Goal: Transaction & Acquisition: Book appointment/travel/reservation

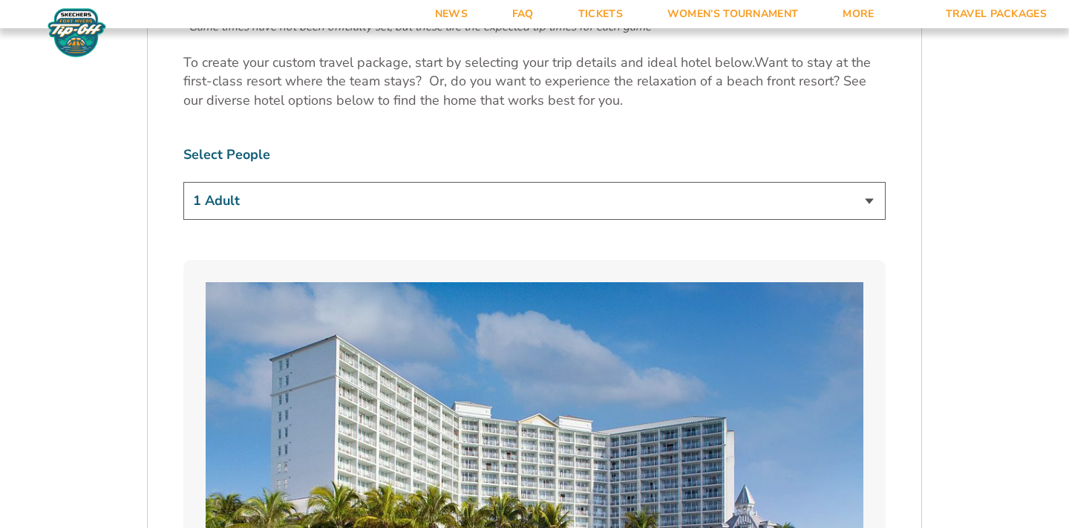
scroll to position [896, 0]
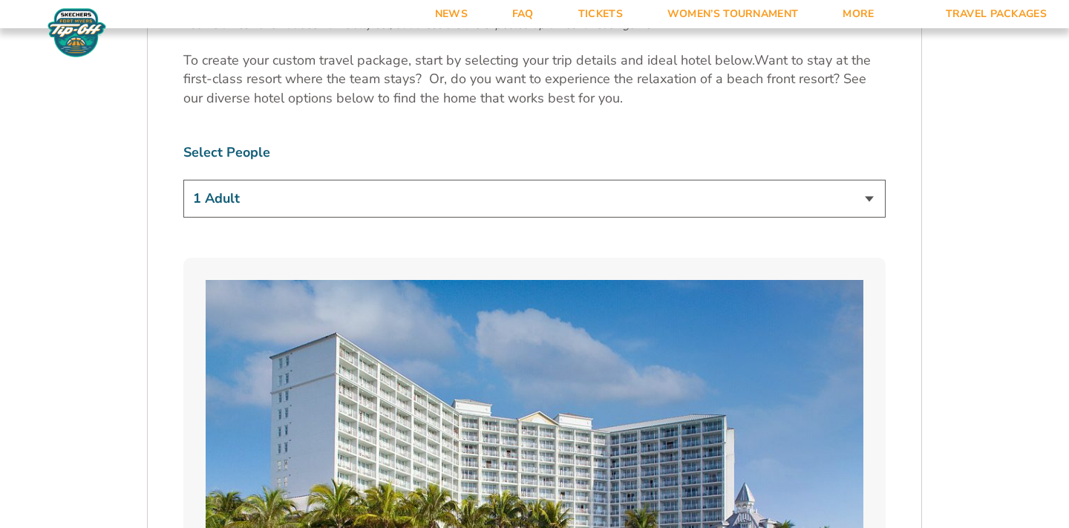
click at [425, 193] on select "1 Adult 2 Adults 3 Adults 4 Adults 2 Adults + 1 Child 2 Adults + 2 Children 2 A…" at bounding box center [534, 199] width 703 height 38
select select "2 Adults + 1 Child"
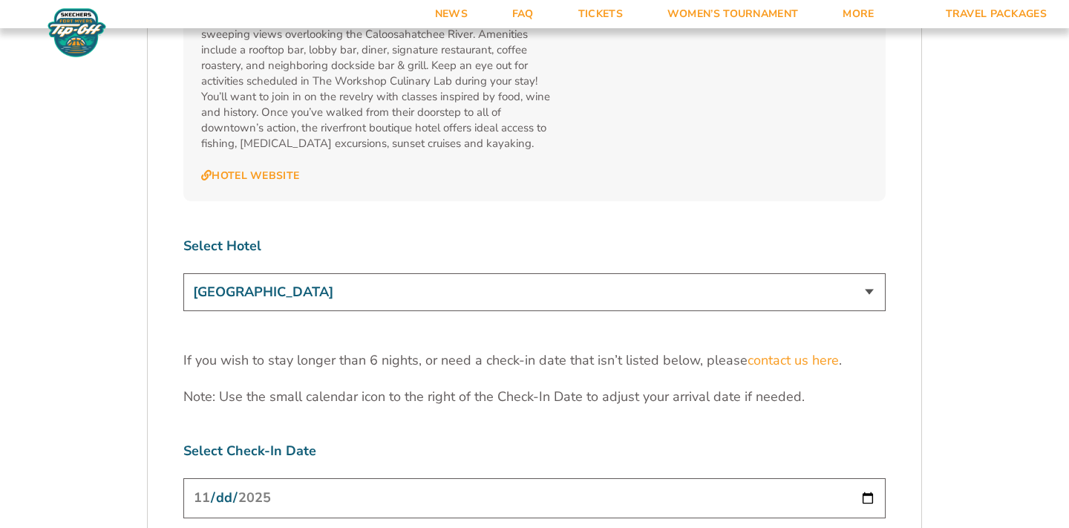
scroll to position [4487, 0]
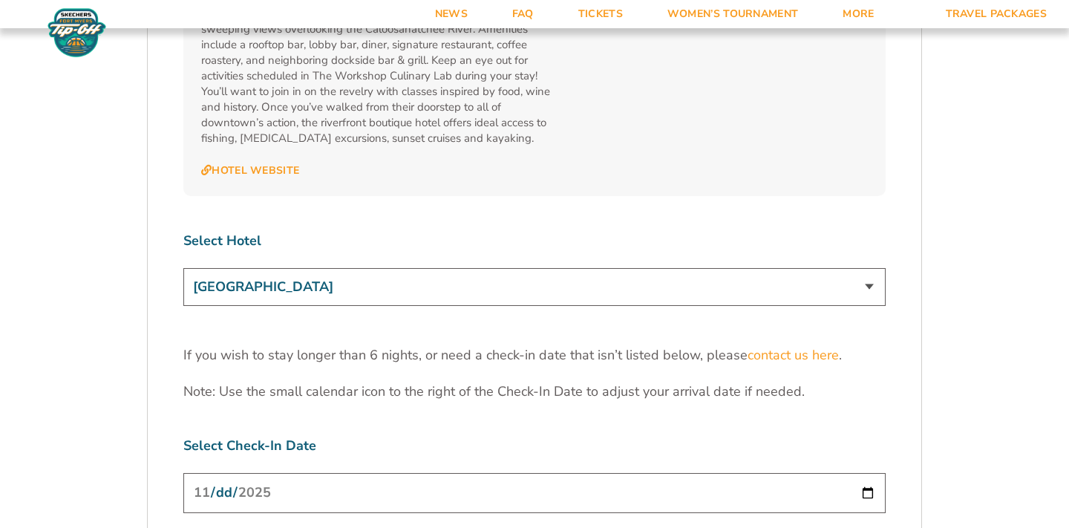
click at [413, 268] on select "[GEOGRAPHIC_DATA] [GEOGRAPHIC_DATA] [GEOGRAPHIC_DATA], Autograph Collection" at bounding box center [534, 287] width 703 height 38
click at [428, 473] on input "[DATE]" at bounding box center [534, 492] width 703 height 39
click at [866, 473] on input "[DATE]" at bounding box center [534, 492] width 703 height 39
type input "[DATE]"
click at [274, 382] on p "Note: Use the small calendar icon to the right of the Check-In Date to adjust y…" at bounding box center [534, 391] width 703 height 19
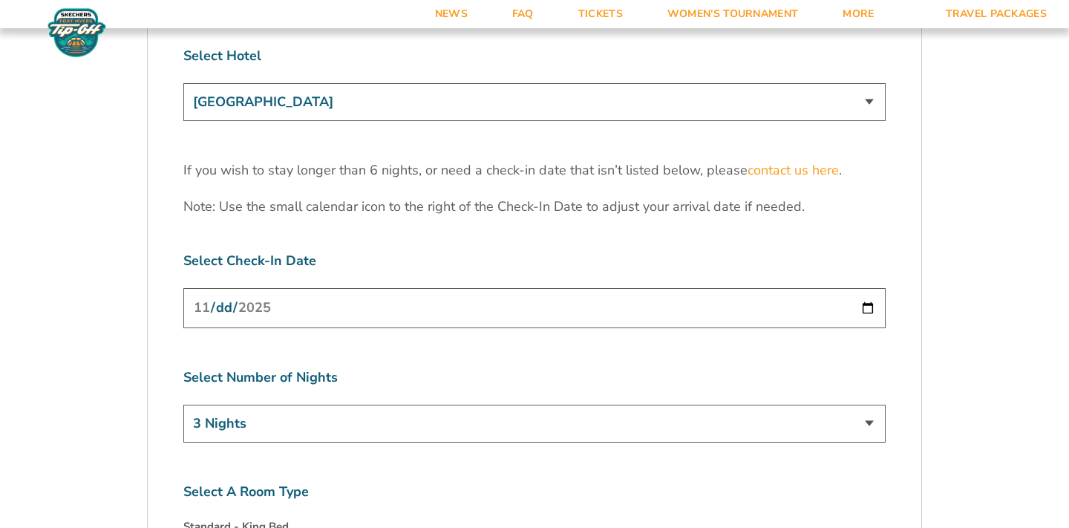
scroll to position [4673, 0]
click at [303, 404] on select "3 Nights 4 Nights 5 Nights 6 Nights" at bounding box center [534, 423] width 703 height 38
click at [864, 287] on input "[DATE]" at bounding box center [534, 306] width 703 height 39
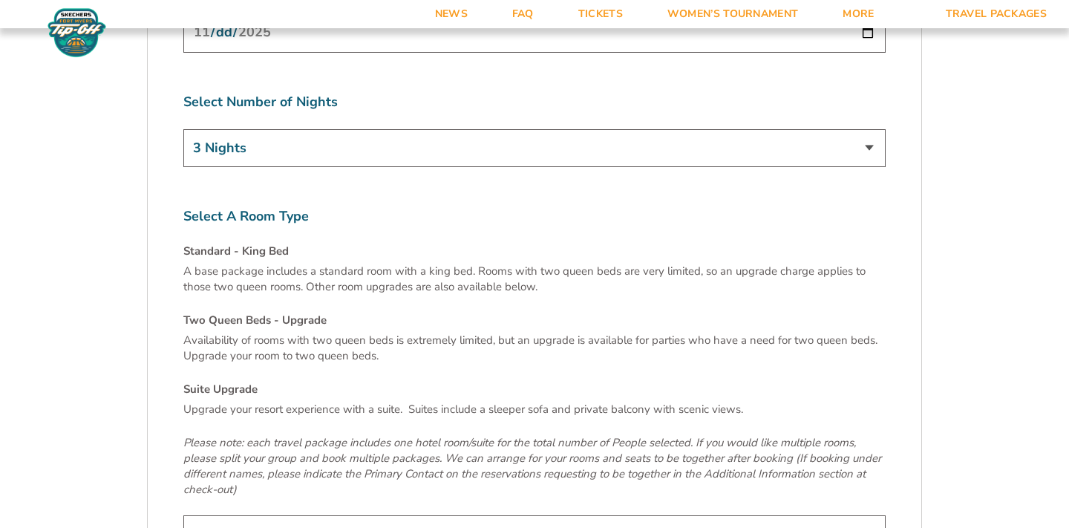
scroll to position [4836, 0]
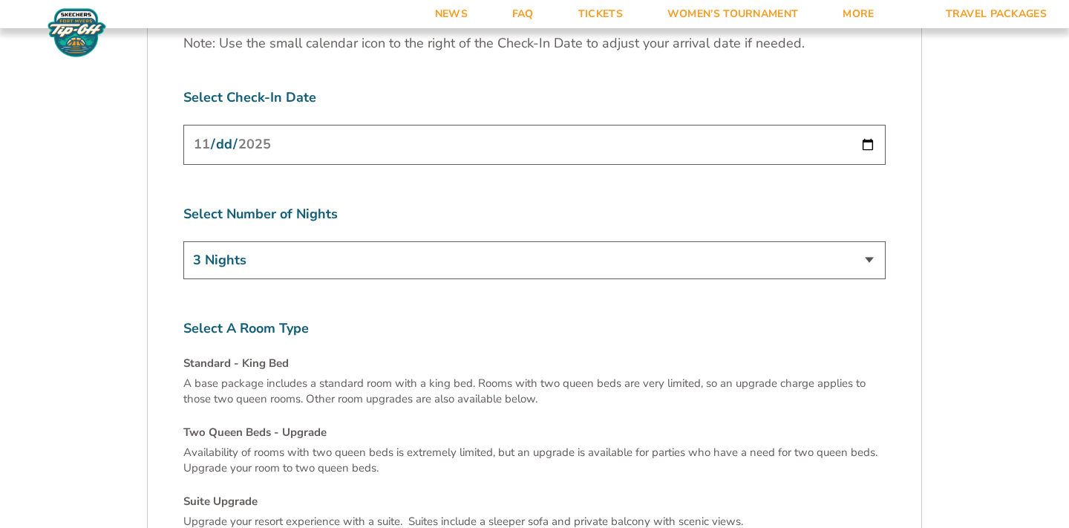
click at [821, 125] on input "[DATE]" at bounding box center [534, 144] width 703 height 39
click at [879, 125] on input "[DATE]" at bounding box center [534, 144] width 703 height 39
click at [874, 125] on input "[DATE]" at bounding box center [534, 144] width 703 height 39
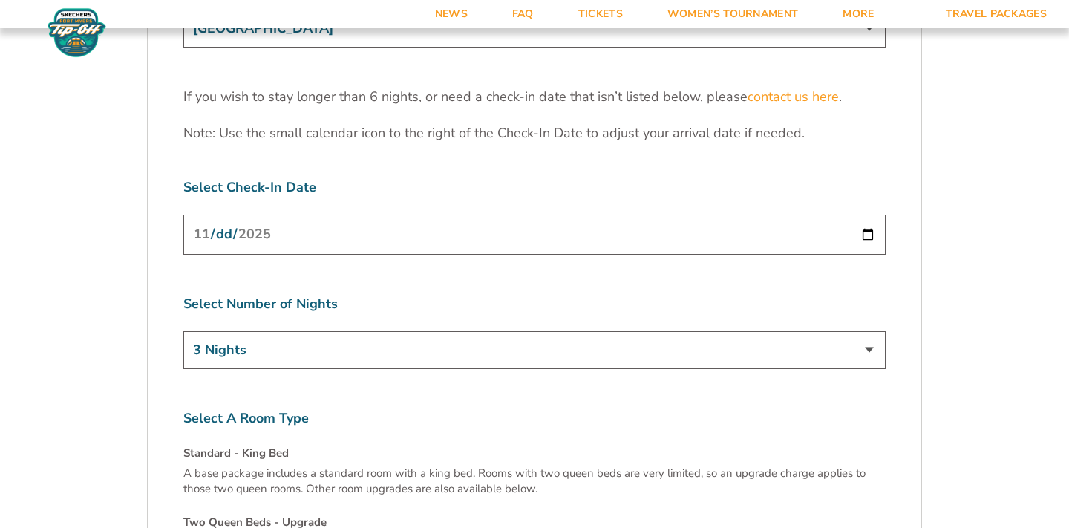
scroll to position [4767, 0]
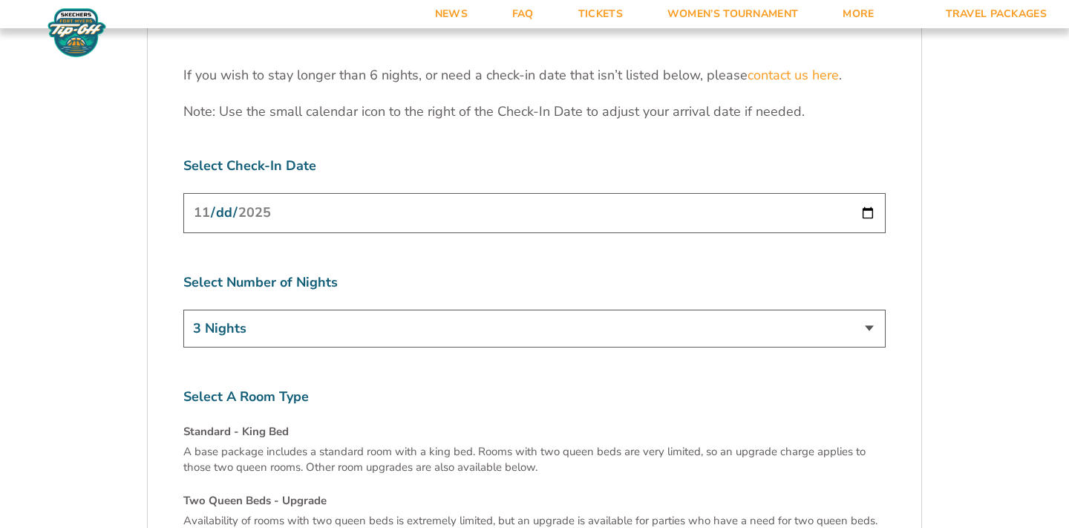
click at [568, 193] on input "[DATE]" at bounding box center [534, 212] width 703 height 39
click at [867, 193] on input "[DATE]" at bounding box center [534, 212] width 703 height 39
click at [856, 310] on select "3 Nights 4 Nights 5 Nights 6 Nights" at bounding box center [534, 329] width 703 height 38
click at [866, 193] on input "[DATE]" at bounding box center [534, 212] width 703 height 39
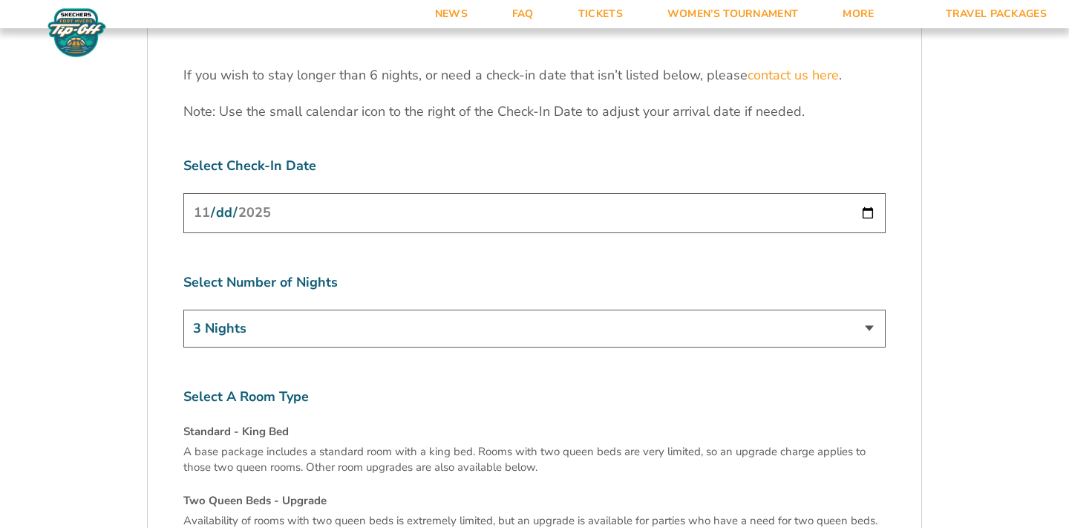
click at [874, 193] on input "[DATE]" at bounding box center [534, 212] width 703 height 39
click at [869, 193] on input "[DATE]" at bounding box center [534, 212] width 703 height 39
click at [814, 273] on label "Select Number of Nights" at bounding box center [534, 282] width 703 height 19
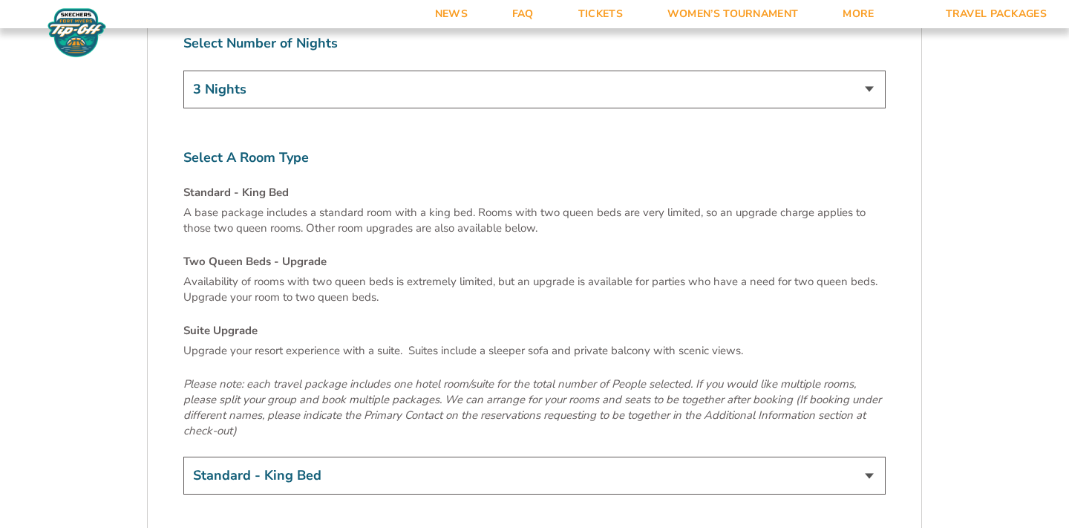
scroll to position [5007, 0]
click at [674, 456] on select "Standard - King Bed Two Queen Beds - Upgrade (+$15 per night) Suite Upgrade (+$…" at bounding box center [534, 475] width 703 height 38
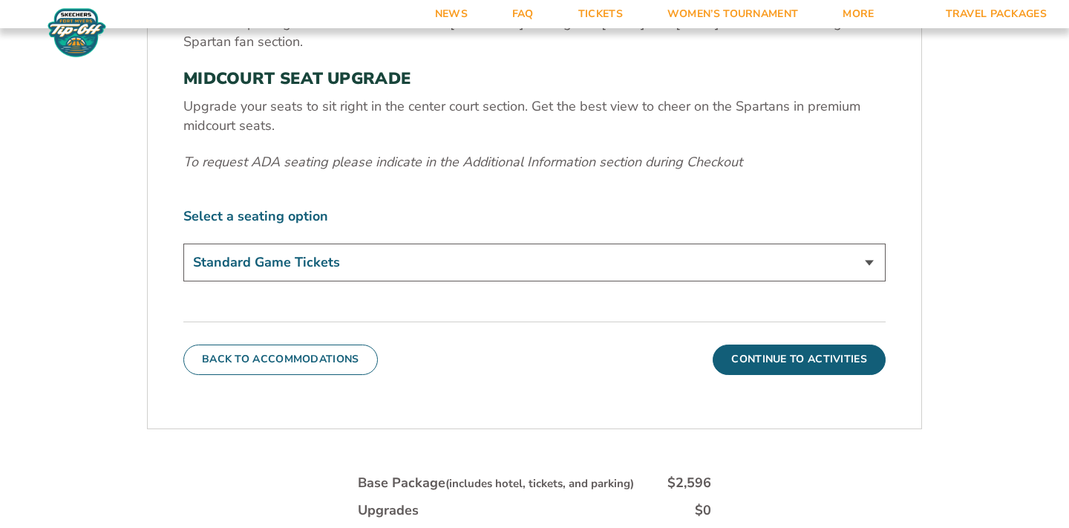
scroll to position [593, 0]
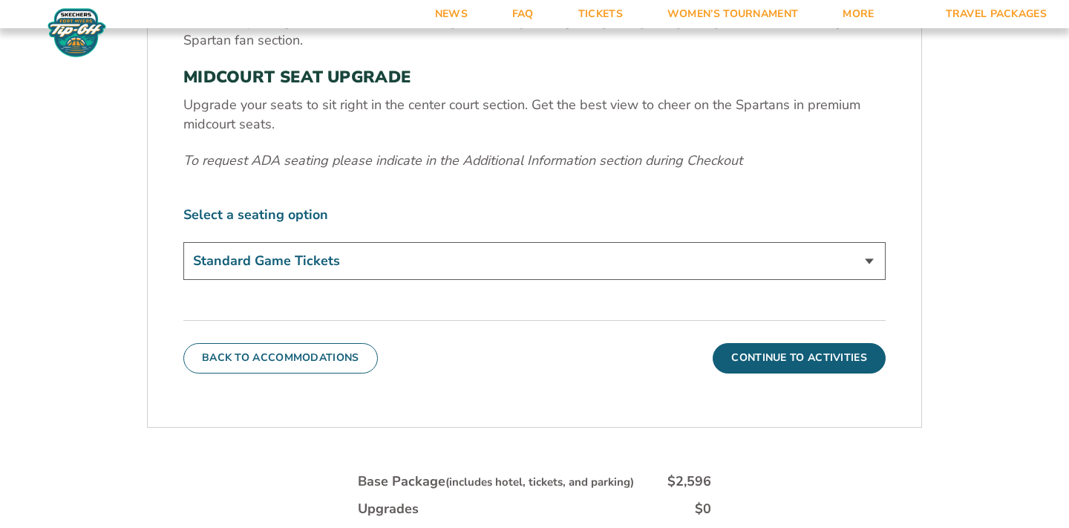
click at [730, 267] on select "Standard Game Tickets Midcourt Seat Upgrade (+$140 per person)" at bounding box center [534, 261] width 703 height 38
click at [806, 349] on button "Continue To Activities" at bounding box center [799, 358] width 173 height 30
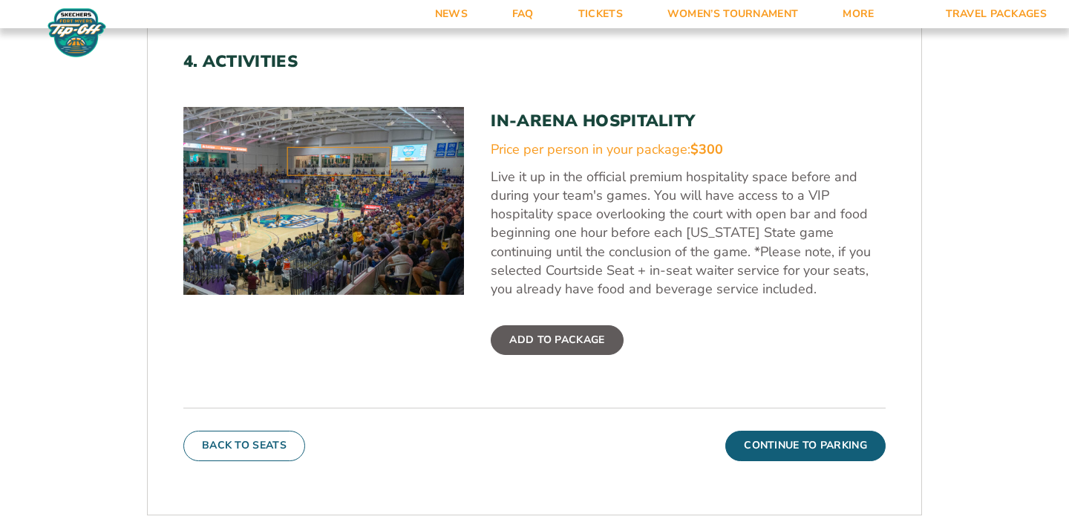
scroll to position [481, 0]
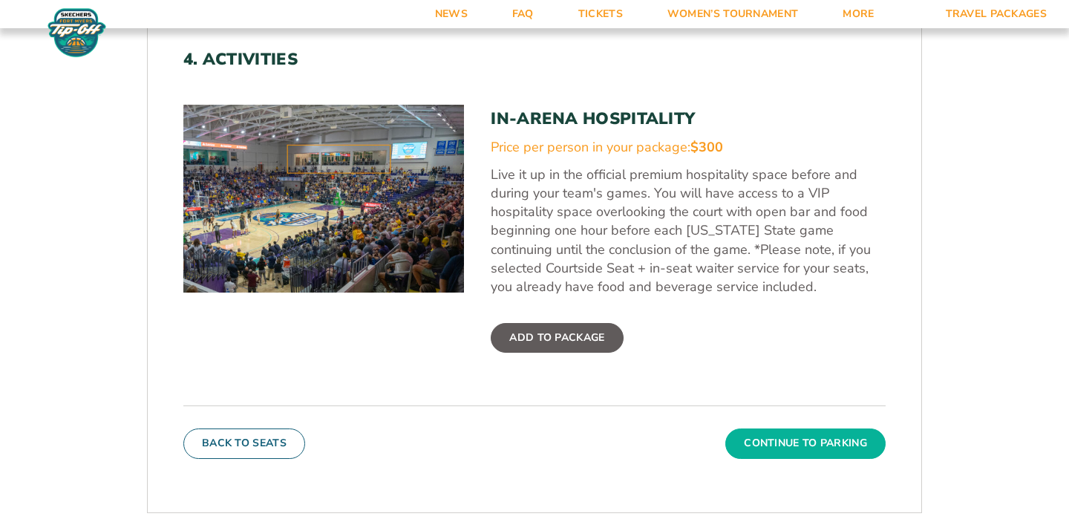
click at [830, 430] on button "Continue To Parking" at bounding box center [806, 444] width 160 height 30
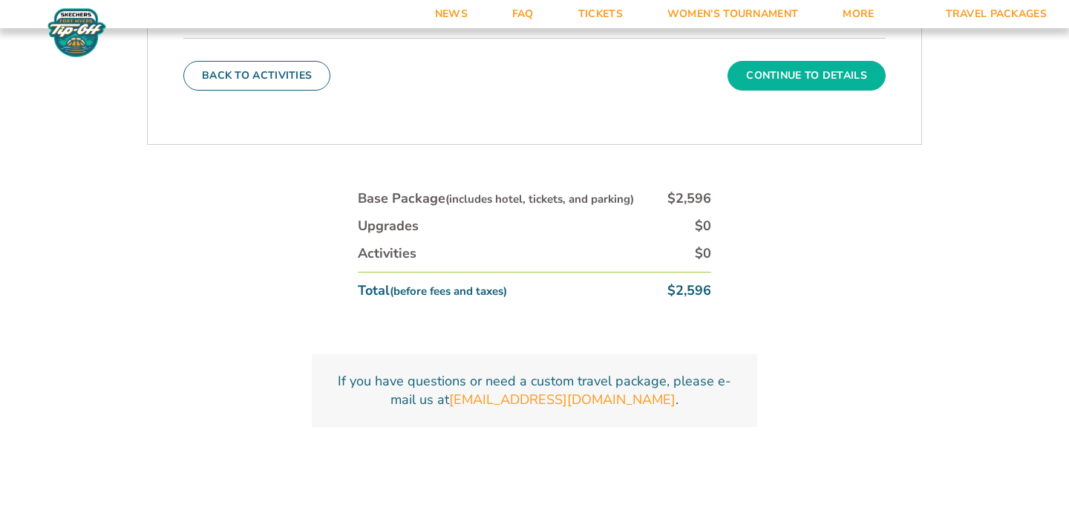
scroll to position [631, 0]
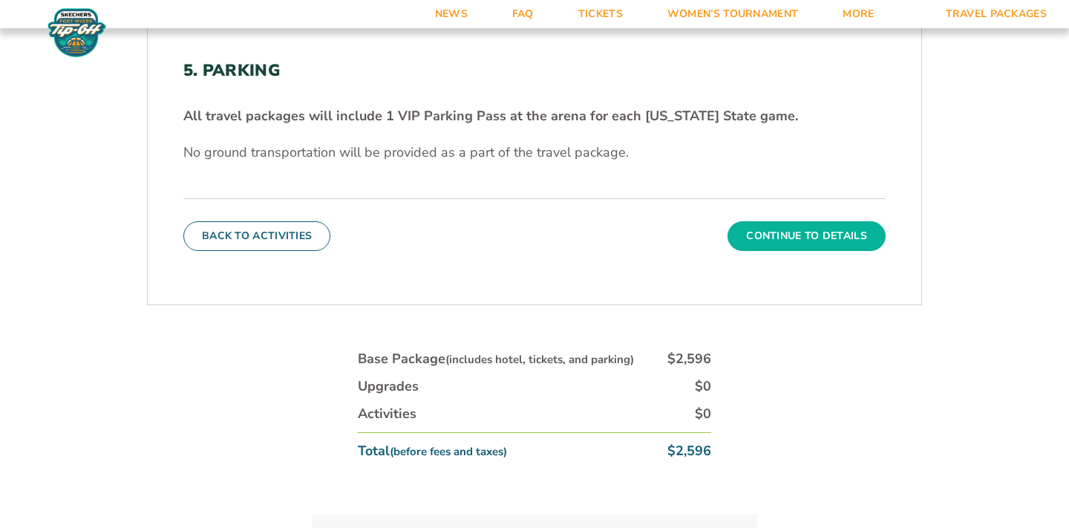
click at [798, 239] on button "Continue To Details" at bounding box center [807, 236] width 158 height 30
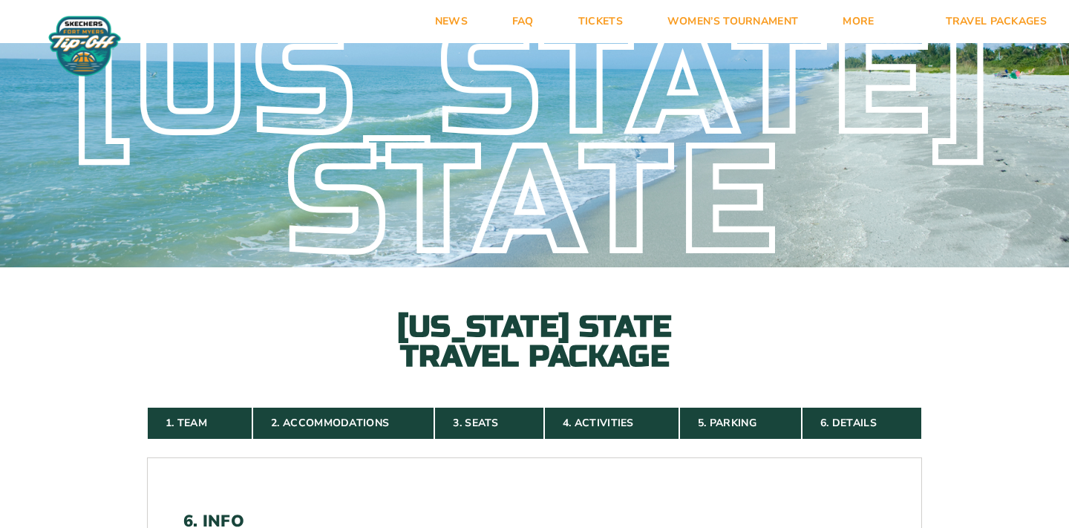
scroll to position [0, 0]
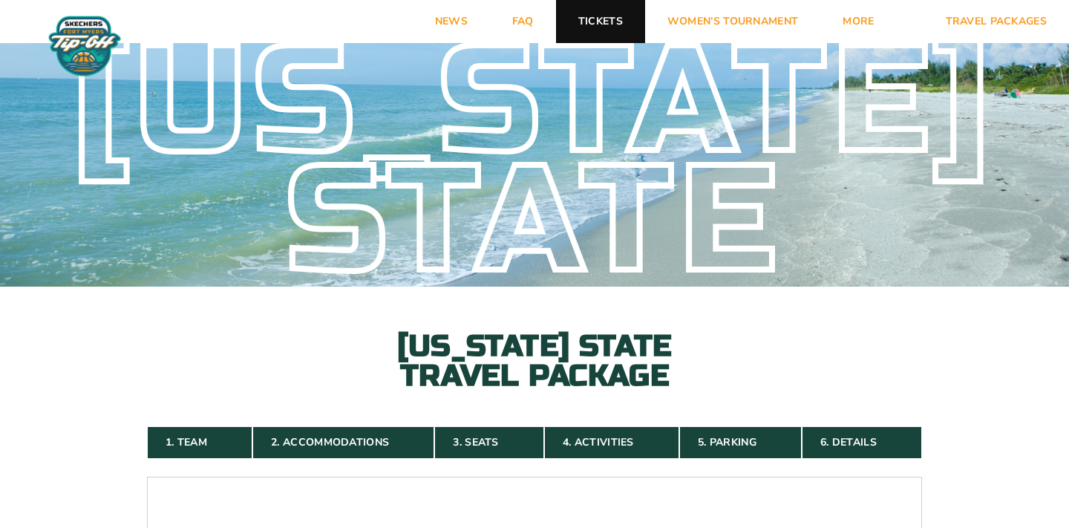
click at [579, 27] on link "Tickets" at bounding box center [600, 21] width 89 height 43
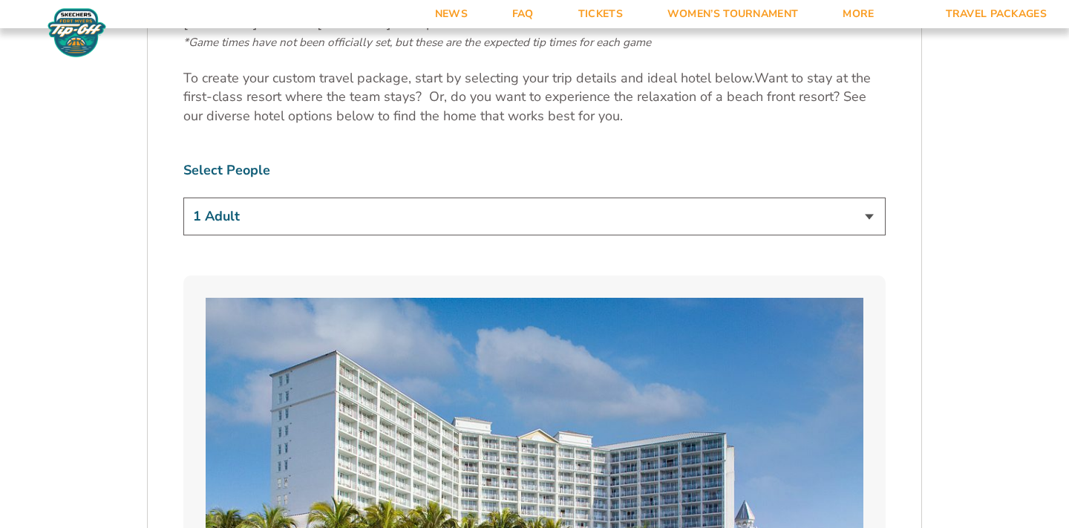
scroll to position [897, 0]
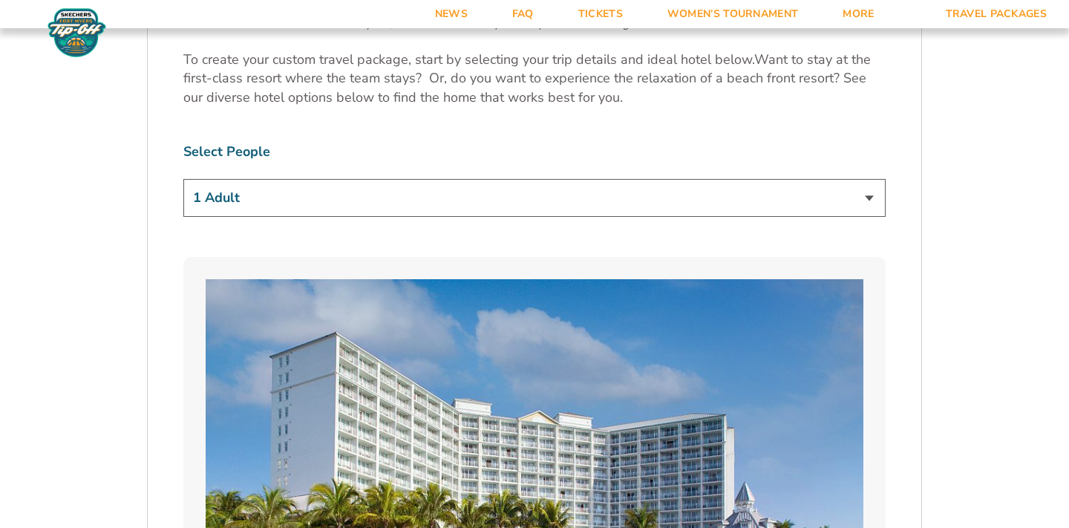
click at [453, 187] on select "1 Adult 2 Adults 3 Adults 4 Adults 2 Adults + 1 Child 2 Adults + 2 Children 2 A…" at bounding box center [534, 198] width 703 height 38
select select "2 Adults + 1 Child"
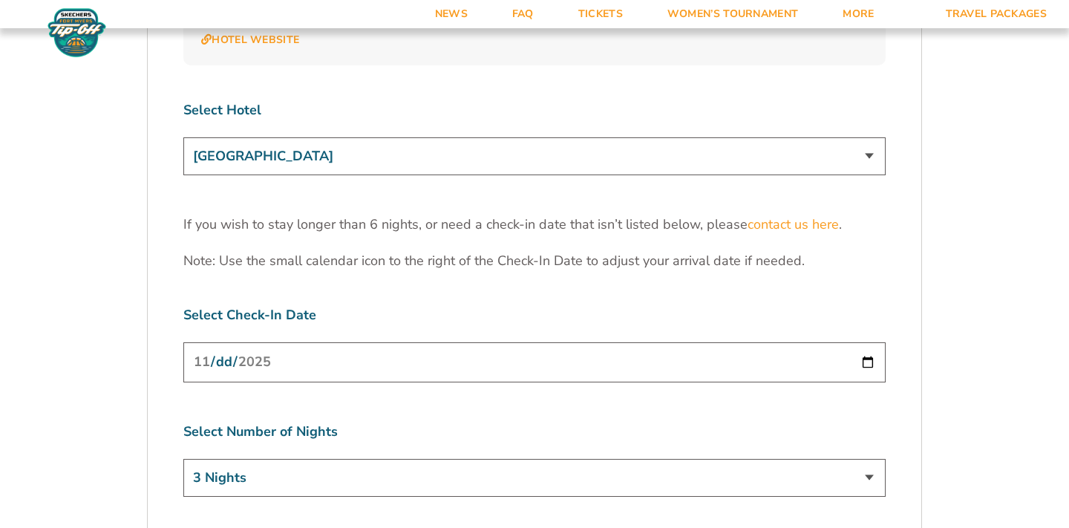
scroll to position [4624, 0]
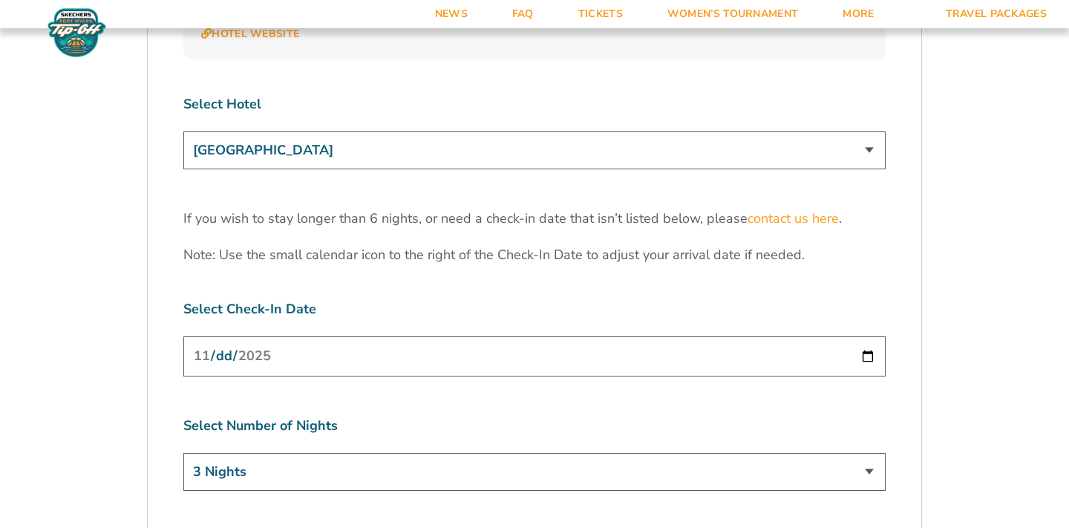
click at [421, 131] on select "[GEOGRAPHIC_DATA] [GEOGRAPHIC_DATA] [GEOGRAPHIC_DATA], Autograph Collection" at bounding box center [534, 150] width 703 height 38
select select "18477"
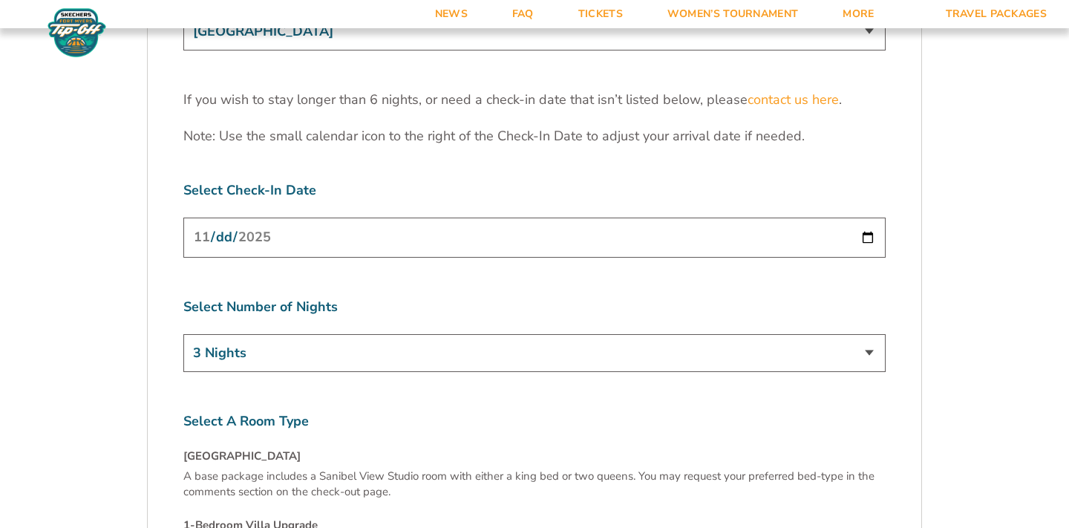
scroll to position [4765, 0]
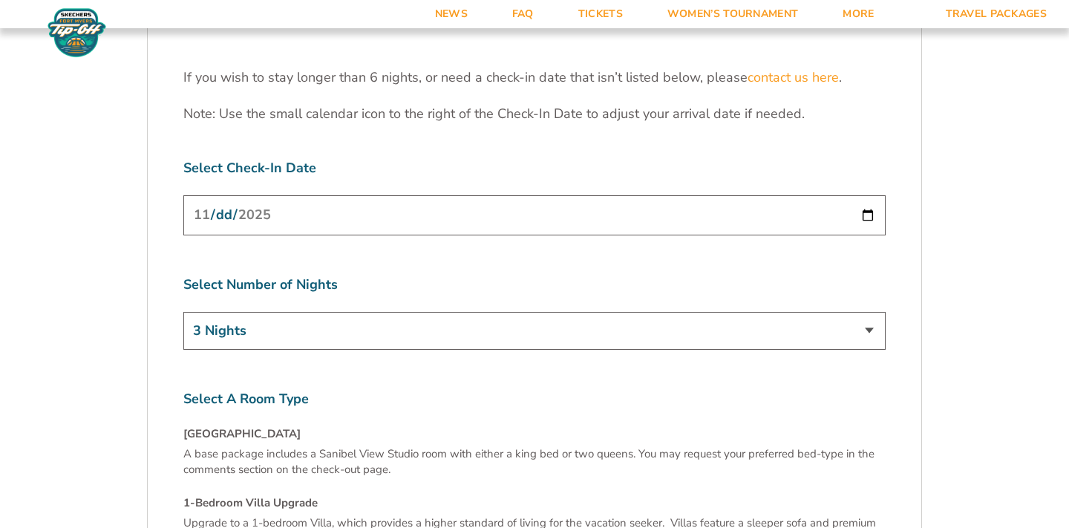
click at [874, 195] on input "[DATE]" at bounding box center [534, 214] width 703 height 39
click at [870, 195] on input "[DATE]" at bounding box center [534, 214] width 703 height 39
click at [868, 195] on input "[DATE]" at bounding box center [534, 214] width 703 height 39
type input "[DATE]"
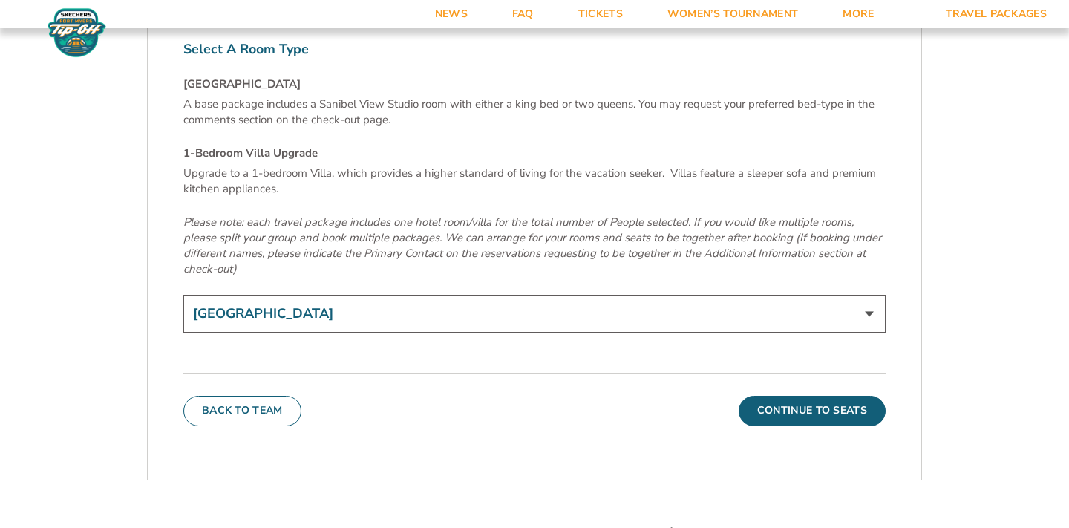
scroll to position [5117, 0]
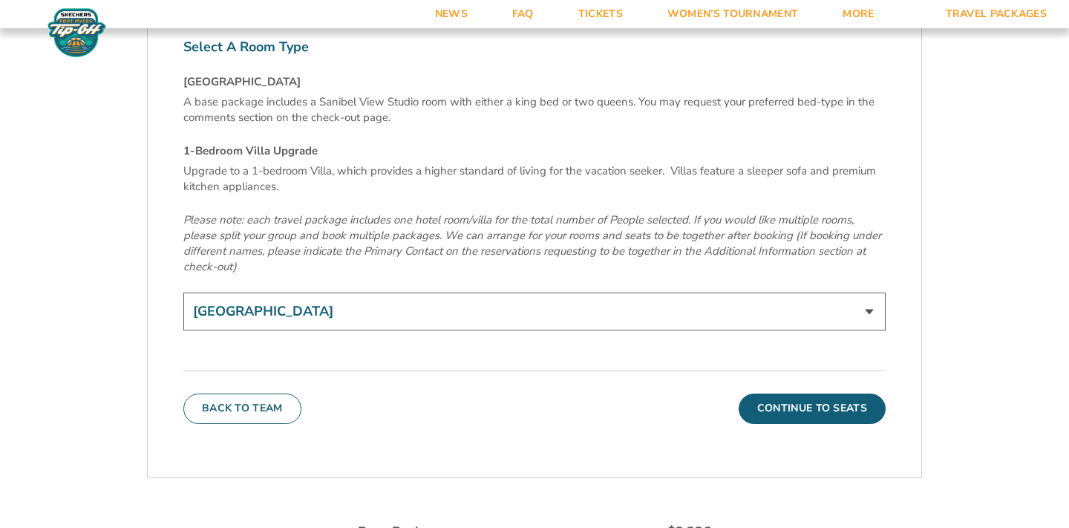
click at [786, 293] on select "[GEOGRAPHIC_DATA] 1-Bedroom Villa Upgrade (+$165 per night)" at bounding box center [534, 312] width 703 height 38
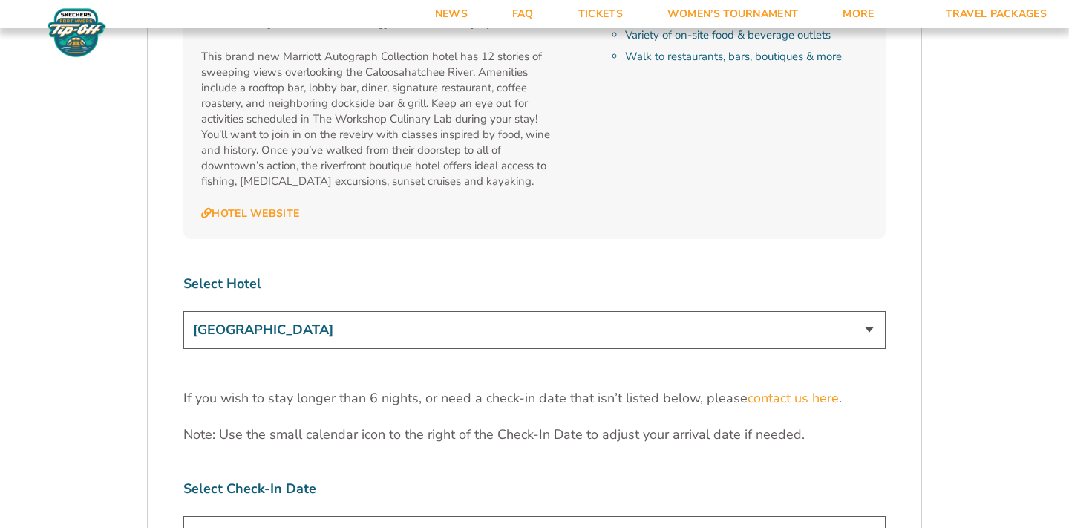
scroll to position [4449, 0]
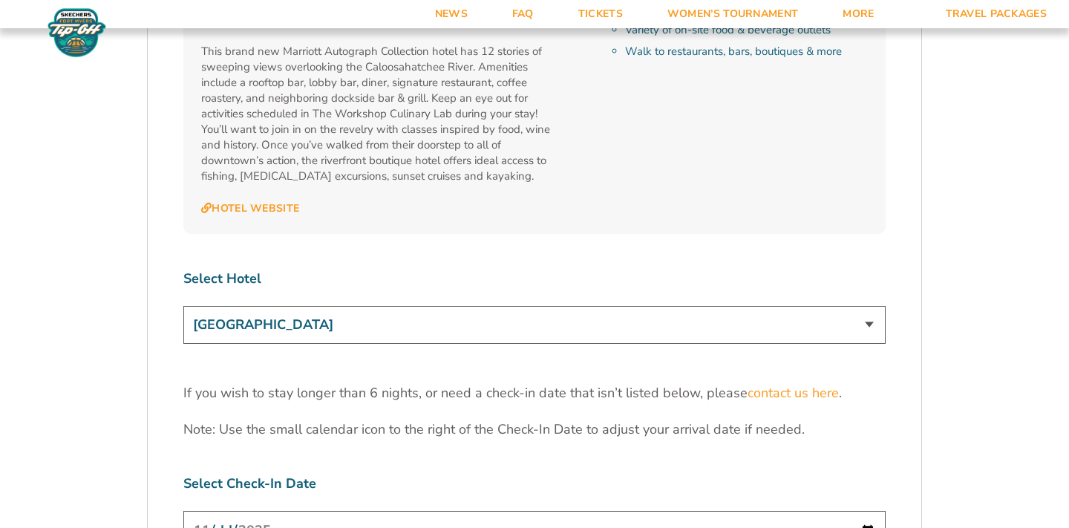
click at [745, 306] on select "[GEOGRAPHIC_DATA] [GEOGRAPHIC_DATA] [GEOGRAPHIC_DATA], Autograph Collection" at bounding box center [534, 325] width 703 height 38
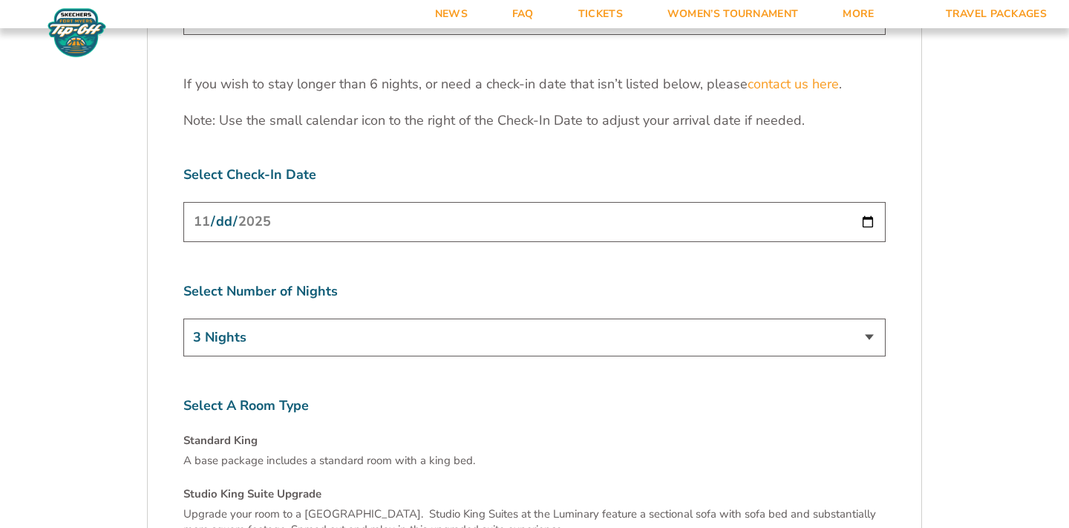
scroll to position [4757, 0]
click at [873, 203] on input "[DATE]" at bounding box center [534, 222] width 703 height 39
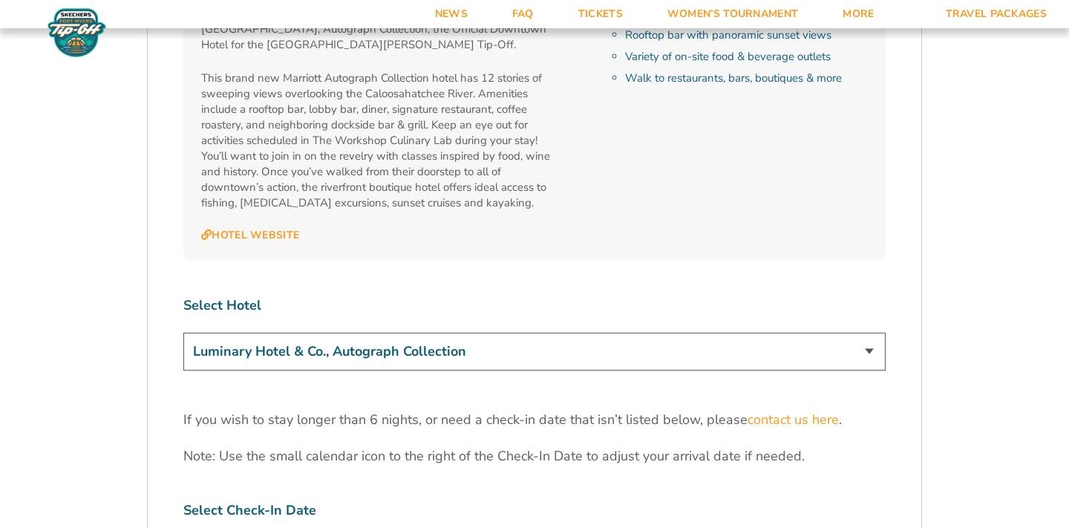
scroll to position [4426, 0]
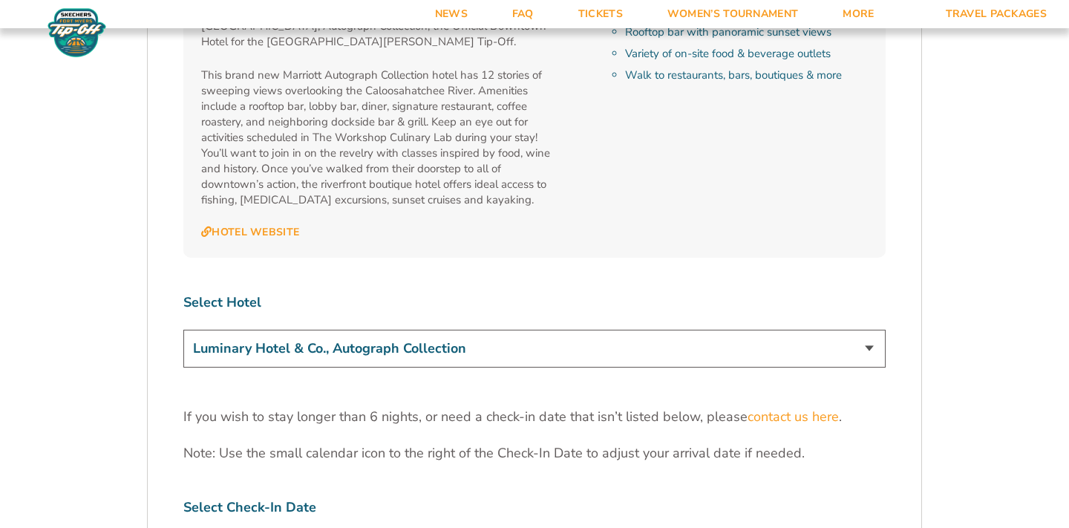
click at [780, 330] on select "[GEOGRAPHIC_DATA] [GEOGRAPHIC_DATA] [GEOGRAPHIC_DATA], Autograph Collection" at bounding box center [534, 349] width 703 height 38
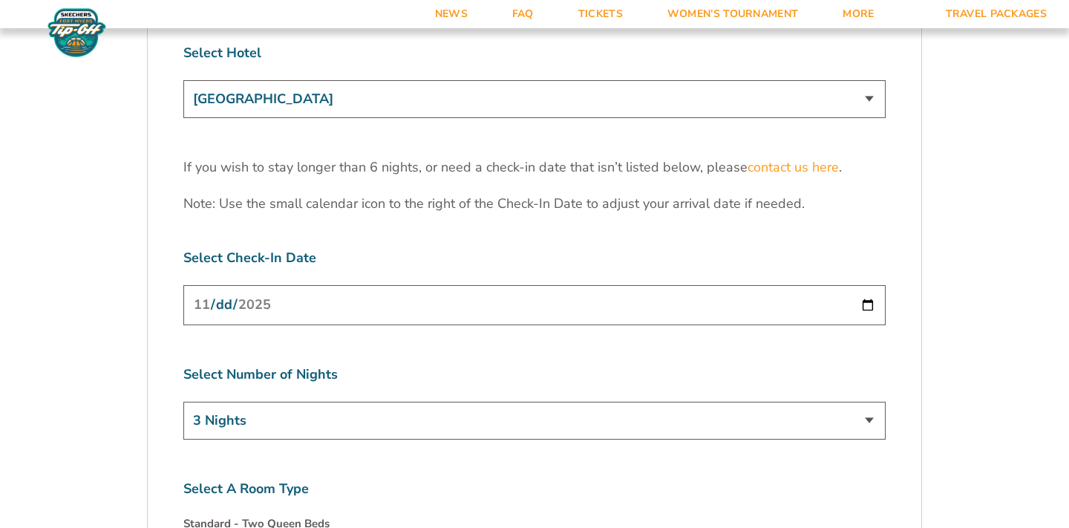
scroll to position [4682, 0]
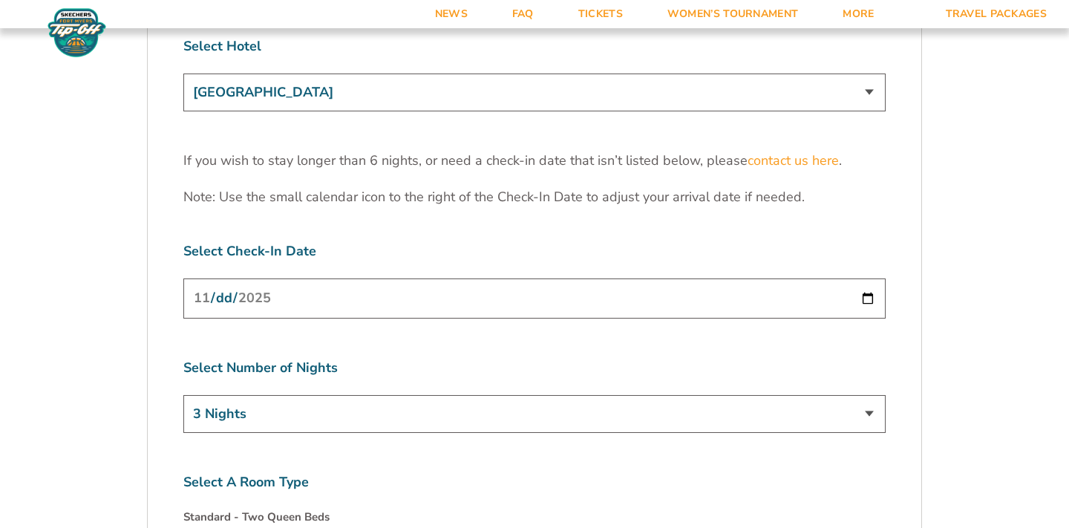
click at [688, 278] on input "[DATE]" at bounding box center [534, 297] width 703 height 39
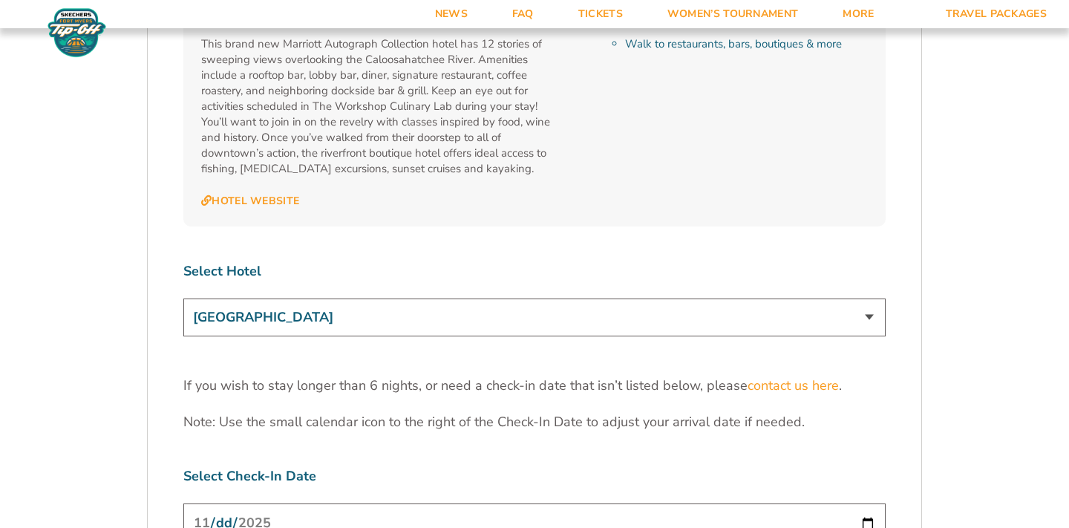
scroll to position [4457, 0]
click at [792, 298] on select "[GEOGRAPHIC_DATA] [GEOGRAPHIC_DATA] [GEOGRAPHIC_DATA], Autograph Collection" at bounding box center [534, 317] width 703 height 38
select select "17485"
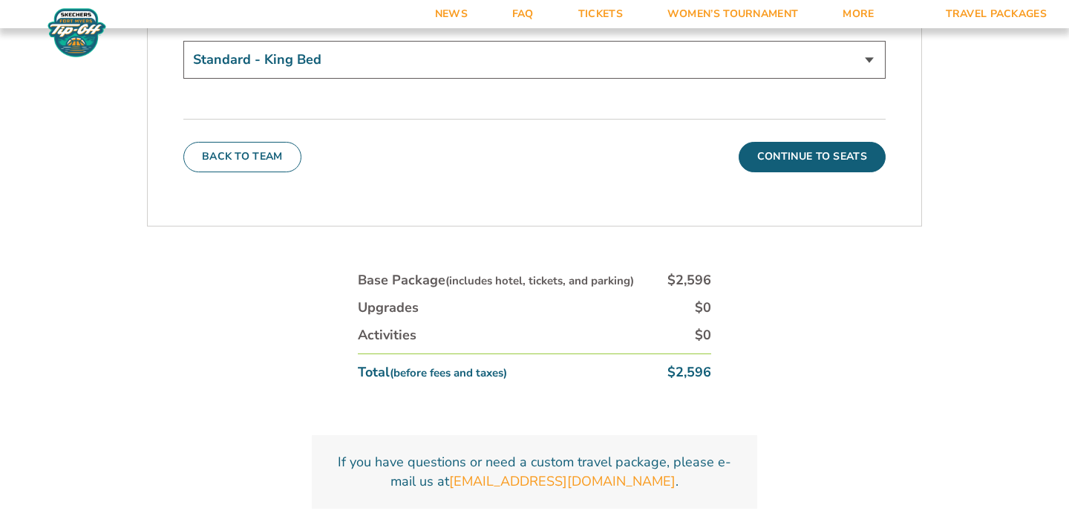
scroll to position [5401, 0]
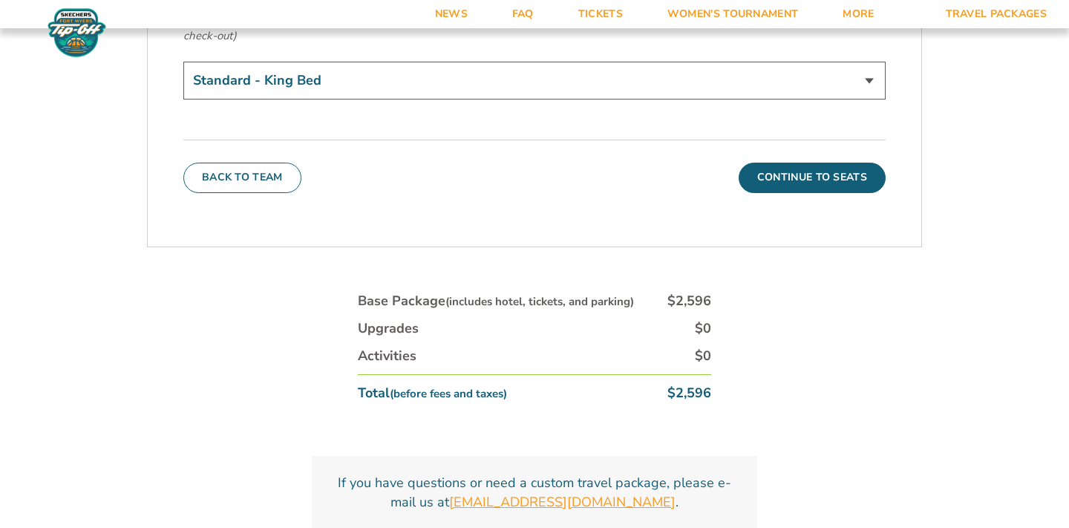
click at [568, 493] on link "[EMAIL_ADDRESS][DOMAIN_NAME]" at bounding box center [562, 502] width 227 height 19
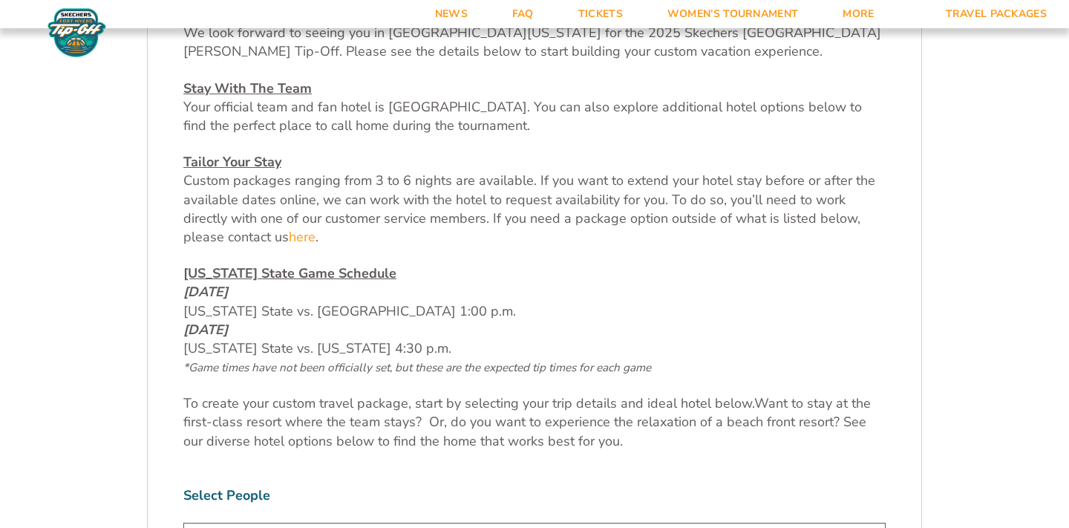
scroll to position [616, 0]
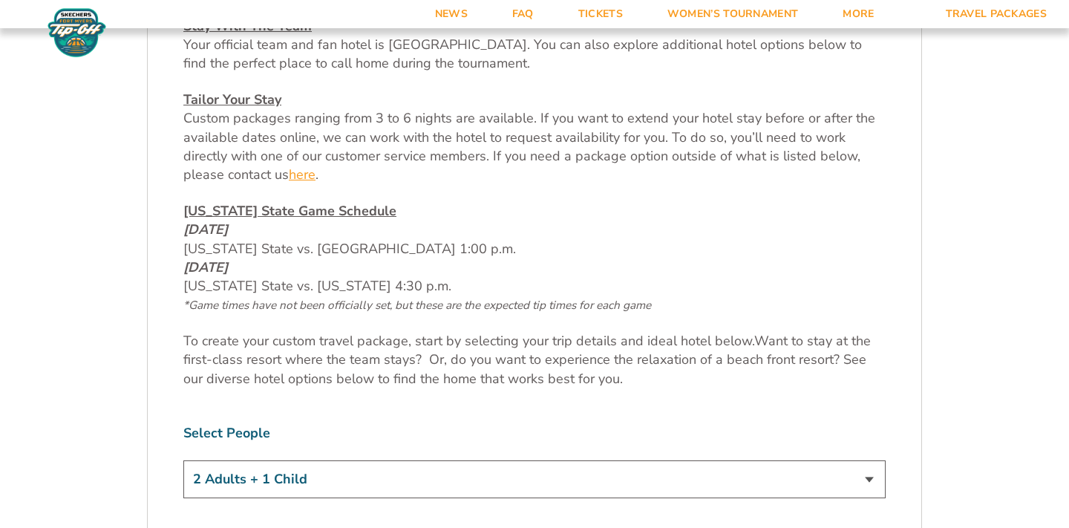
click at [302, 177] on link "here" at bounding box center [302, 175] width 27 height 19
